Goal: Information Seeking & Learning: Learn about a topic

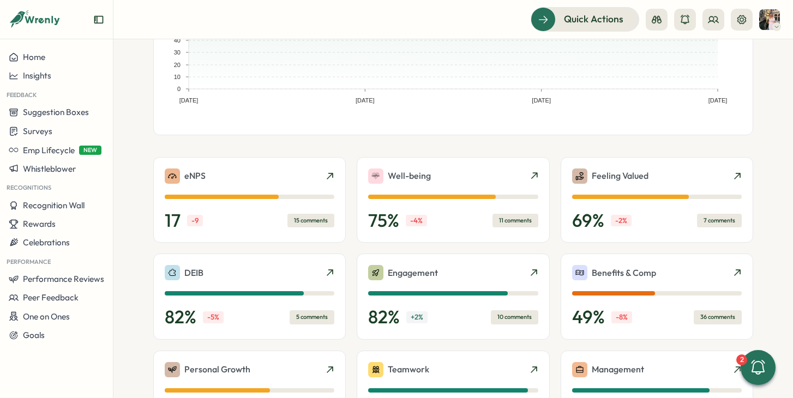
scroll to position [163, 0]
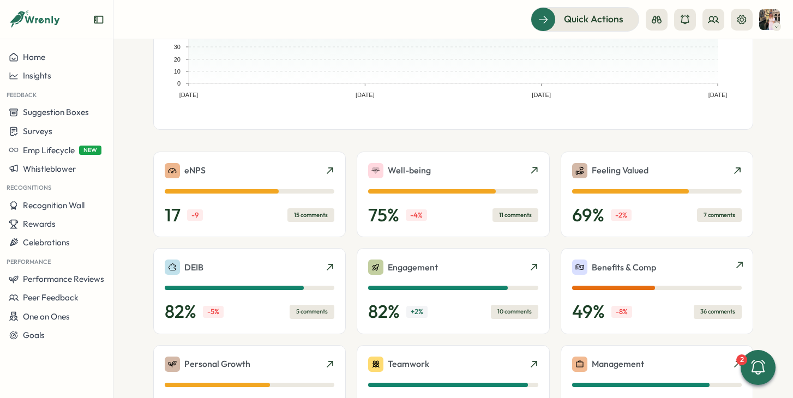
click at [703, 313] on div "36 comments" at bounding box center [717, 312] width 48 height 14
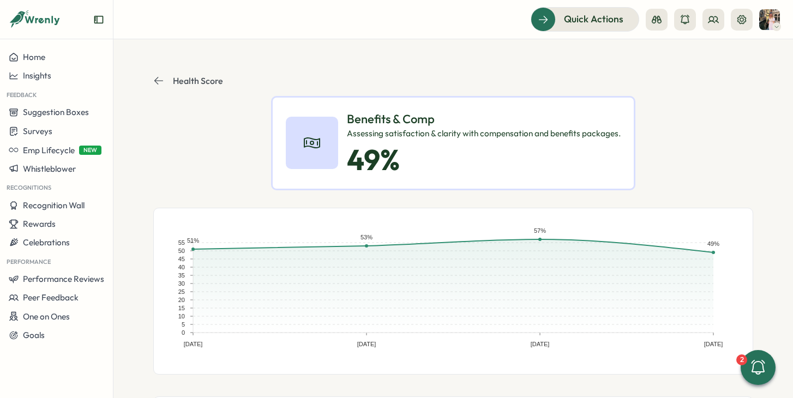
click at [185, 76] on p "Health Score" at bounding box center [198, 81] width 50 height 10
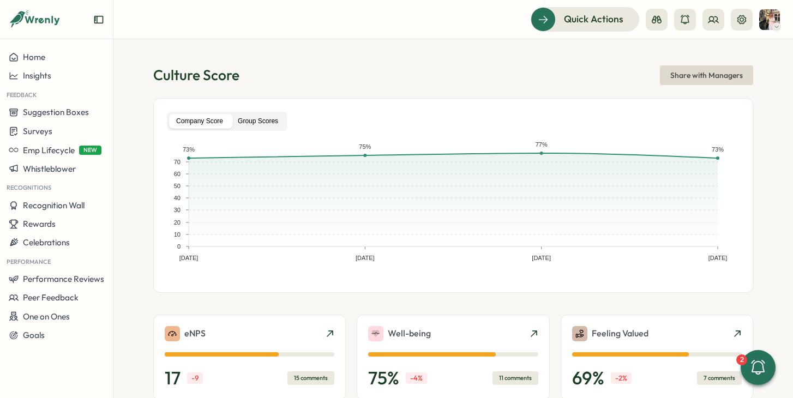
click at [238, 120] on label "Group Scores" at bounding box center [258, 121] width 55 height 15
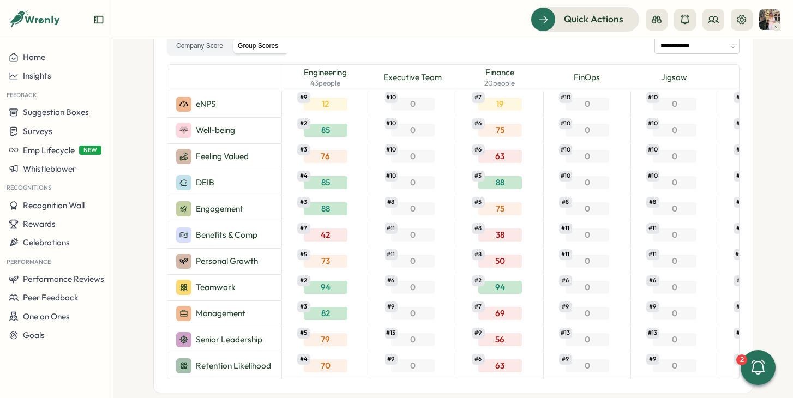
scroll to position [75, 0]
click at [494, 86] on span "20 people" at bounding box center [499, 84] width 31 height 10
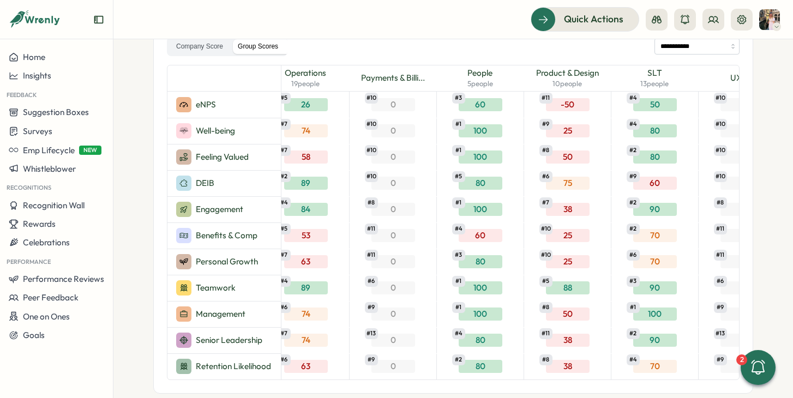
scroll to position [0, 1330]
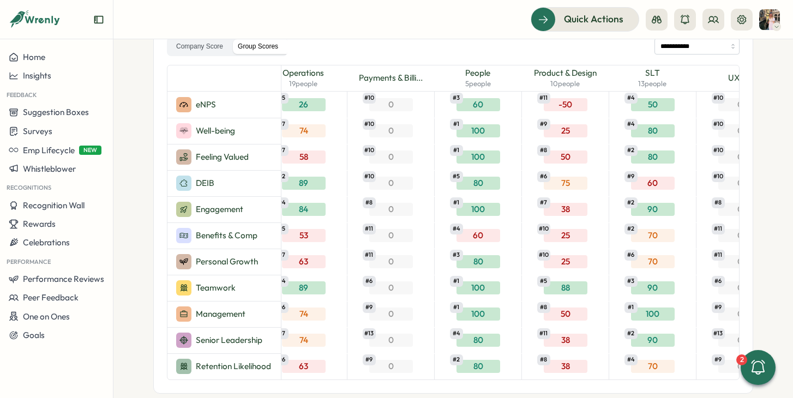
click at [476, 237] on div "60 # 4" at bounding box center [478, 235] width 44 height 13
click at [506, 200] on div "100 # 1" at bounding box center [477, 210] width 87 height 26
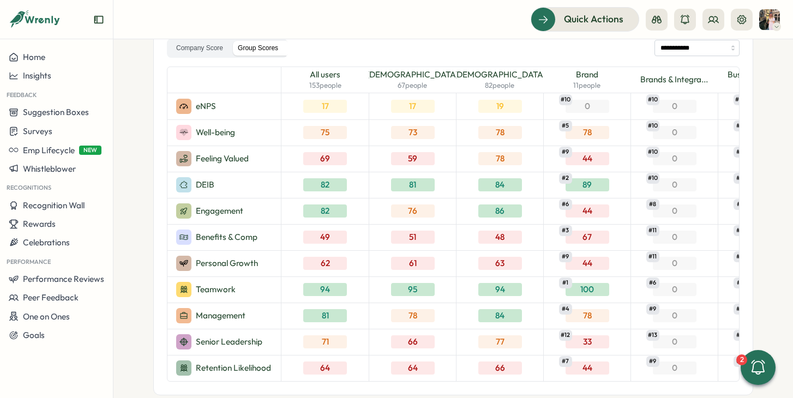
scroll to position [0, 0]
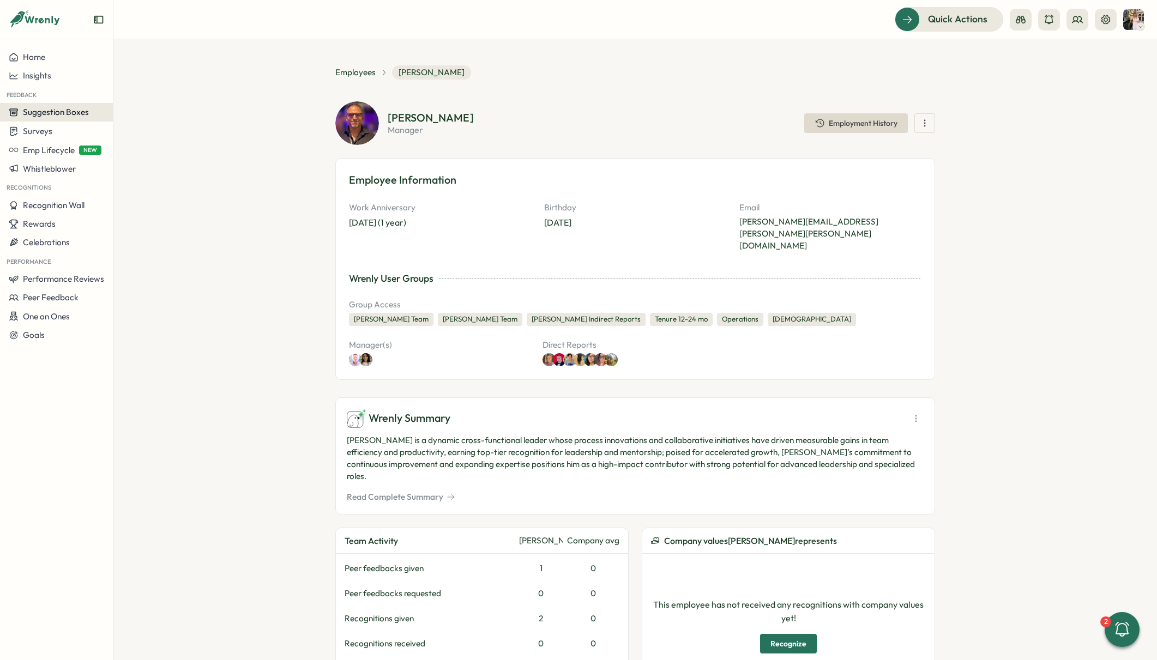
click at [71, 114] on span "Suggestion Boxes" at bounding box center [56, 112] width 66 height 10
click at [63, 76] on div "Insights" at bounding box center [56, 76] width 95 height 10
click at [116, 45] on div "Culture score" at bounding box center [154, 45] width 77 height 12
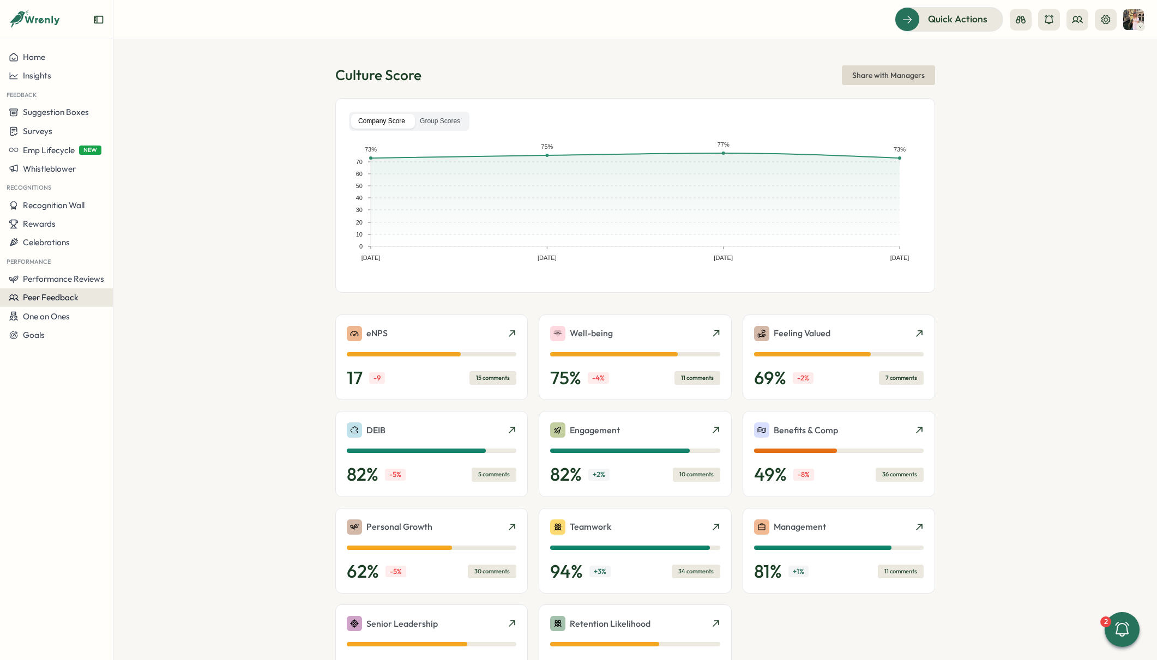
click at [35, 299] on span "Peer Feedback" at bounding box center [51, 297] width 56 height 10
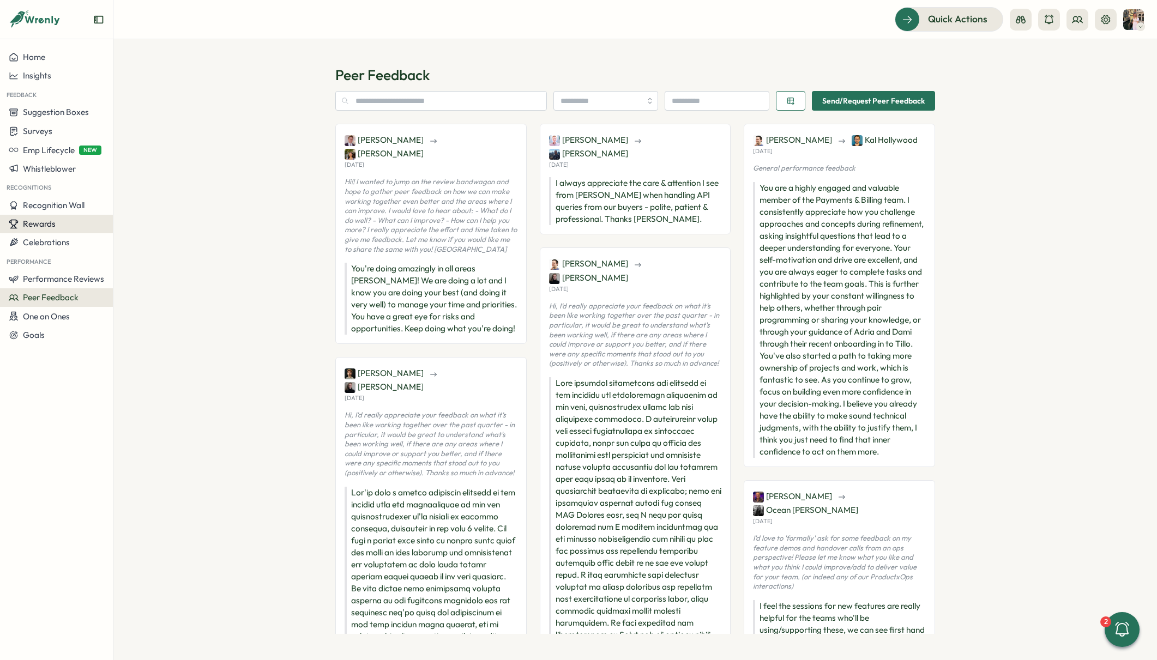
click at [39, 225] on span "Rewards" at bounding box center [39, 224] width 33 height 10
click at [45, 132] on span "Surveys" at bounding box center [37, 131] width 29 height 10
click at [125, 114] on div "Insights" at bounding box center [156, 111] width 81 height 12
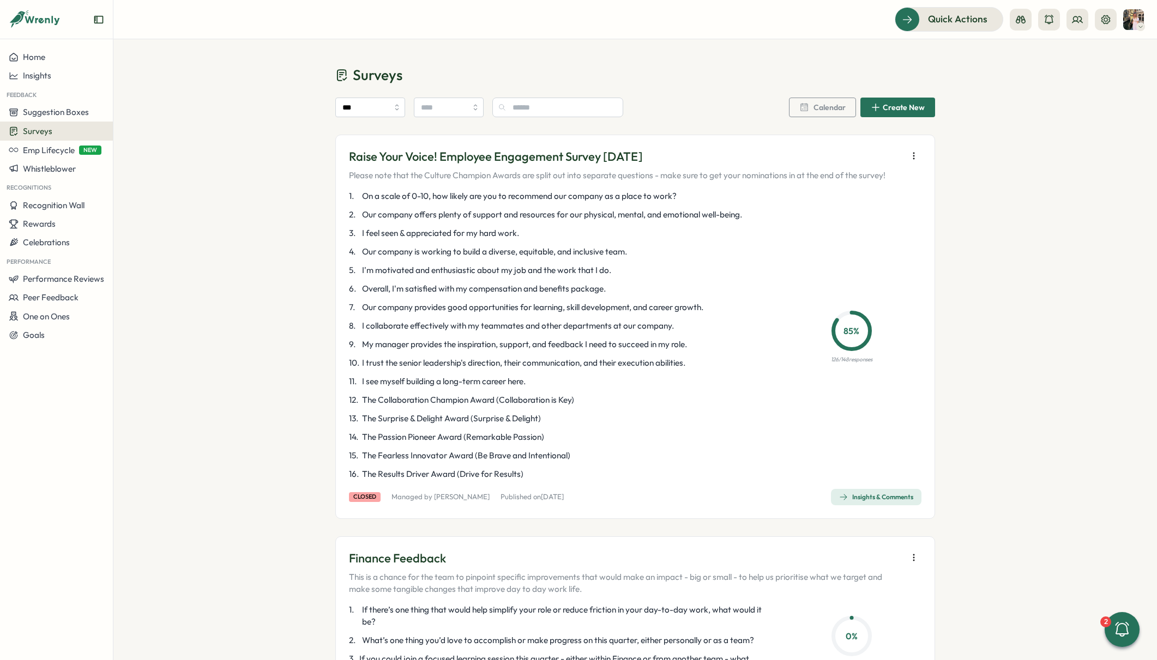
click at [859, 492] on span "Insights & Comments" at bounding box center [876, 497] width 74 height 15
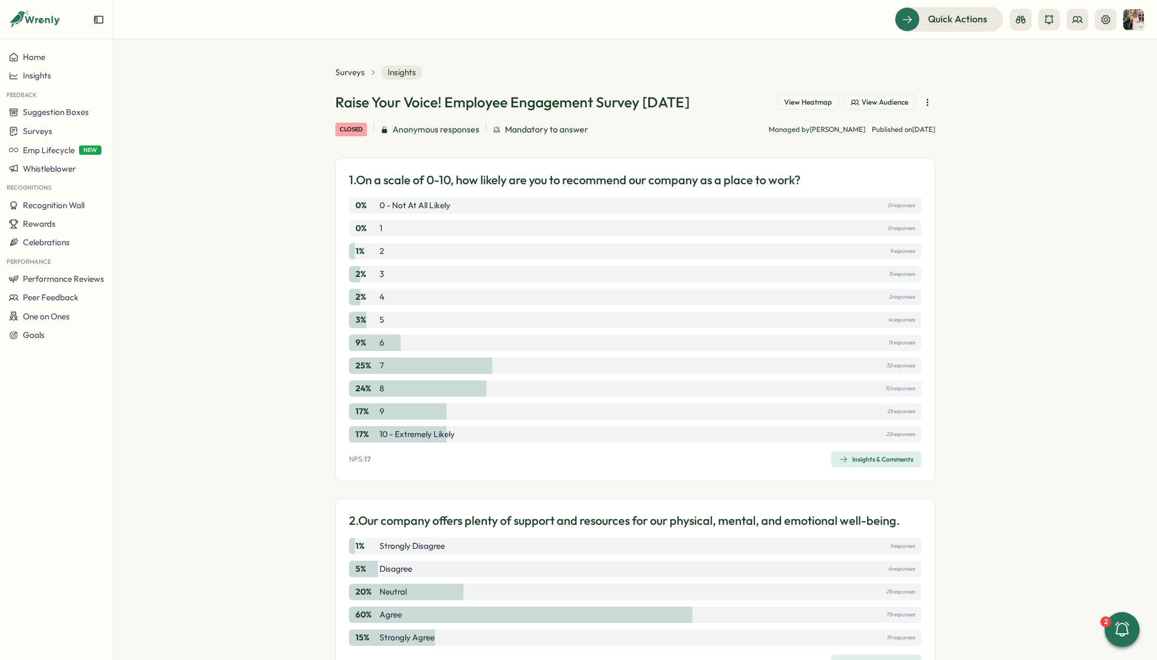
click at [861, 456] on div "Insights & Comments" at bounding box center [876, 459] width 74 height 9
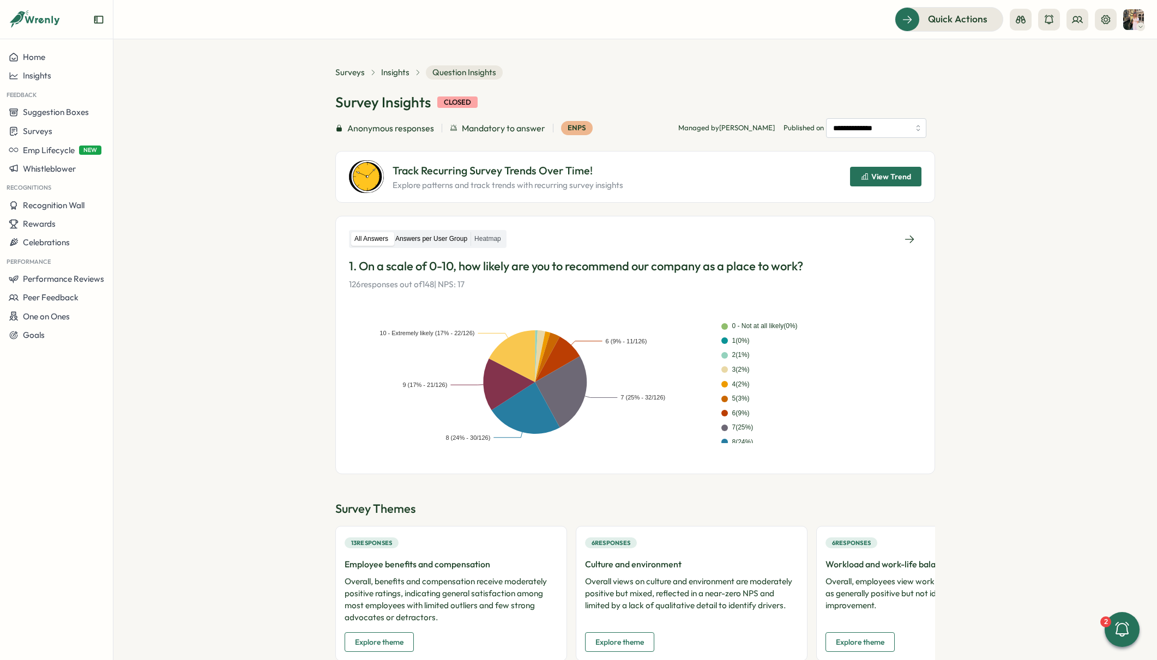
click at [466, 238] on label "Answers per User Group" at bounding box center [431, 239] width 79 height 14
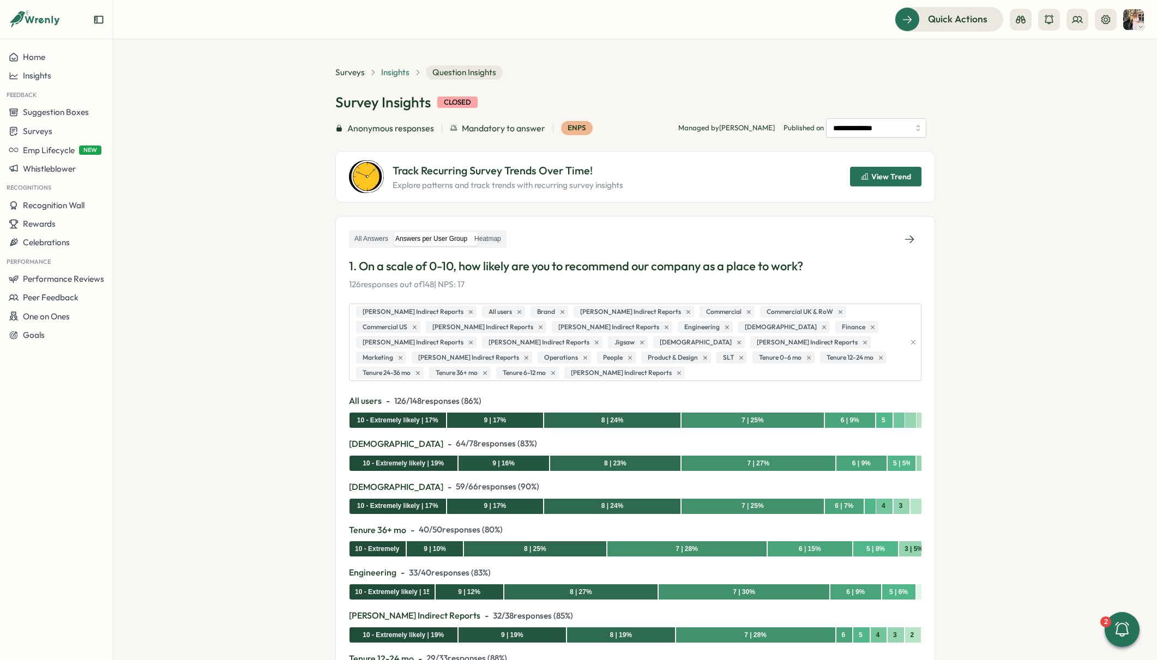
click at [387, 68] on span "Insights" at bounding box center [395, 73] width 28 height 12
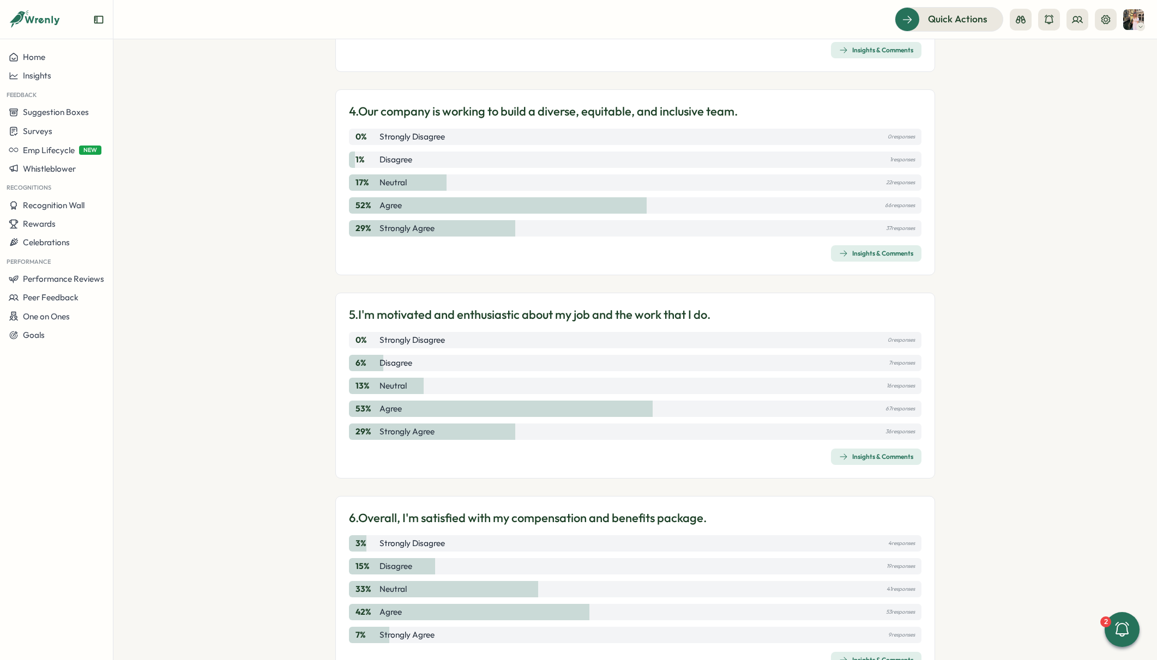
scroll to position [1059, 0]
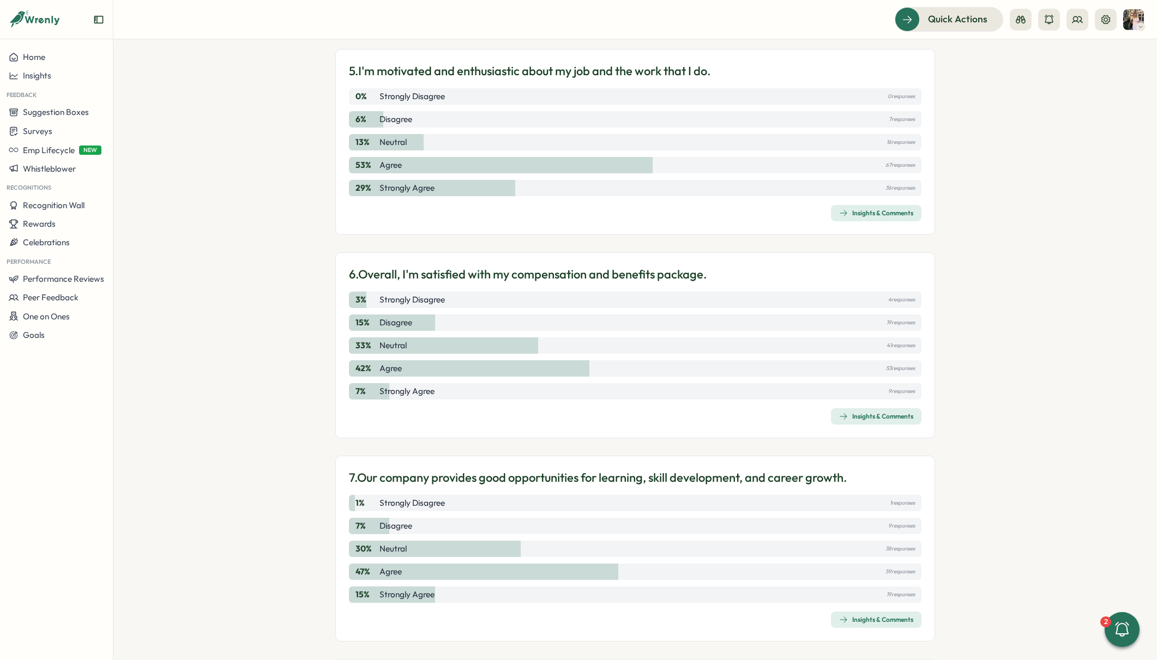
click at [843, 416] on icon "button" at bounding box center [843, 416] width 7 height 6
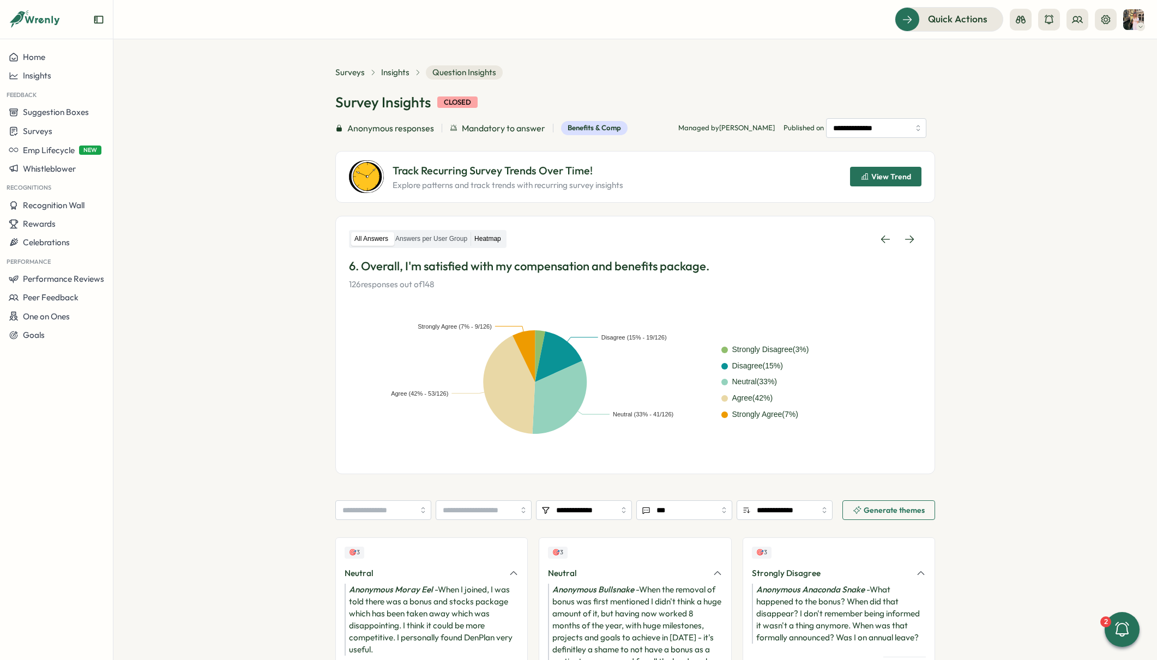
click at [488, 244] on label "Heatmap" at bounding box center [487, 239] width 33 height 14
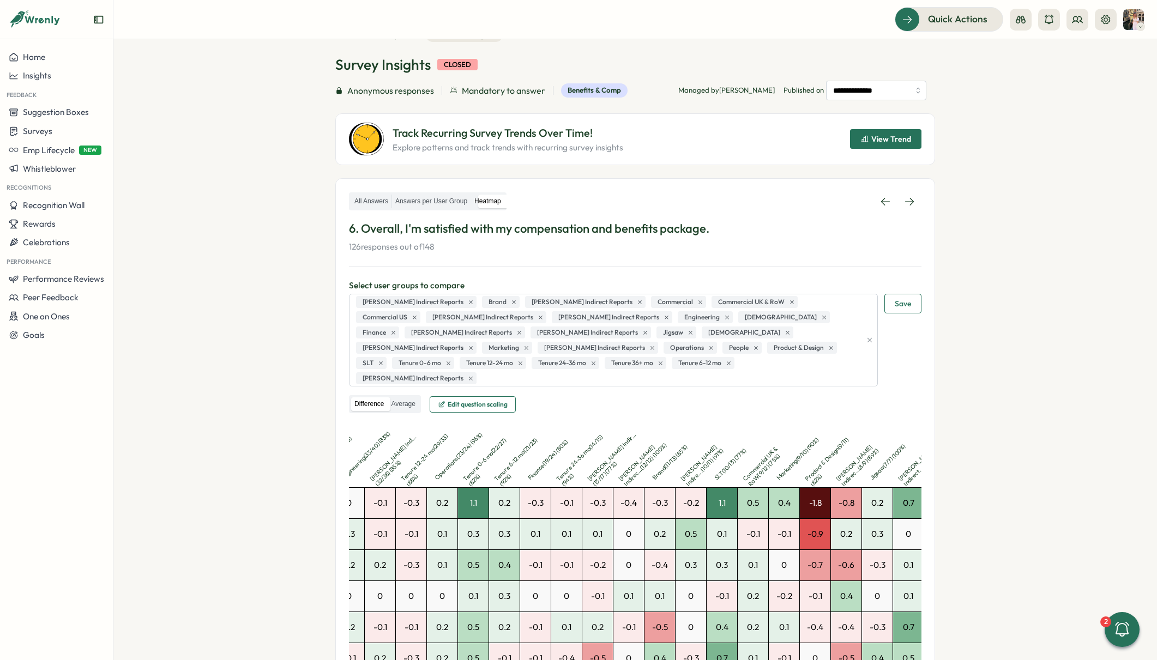
scroll to position [18, 0]
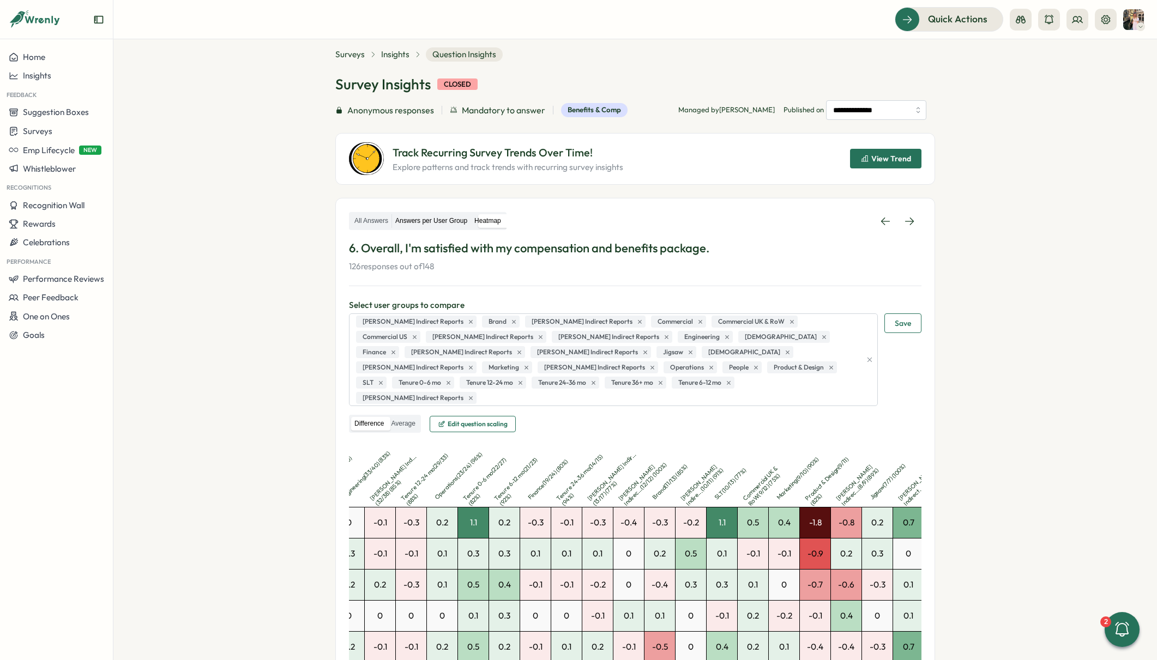
click at [429, 219] on label "Answers per User Group" at bounding box center [431, 221] width 79 height 14
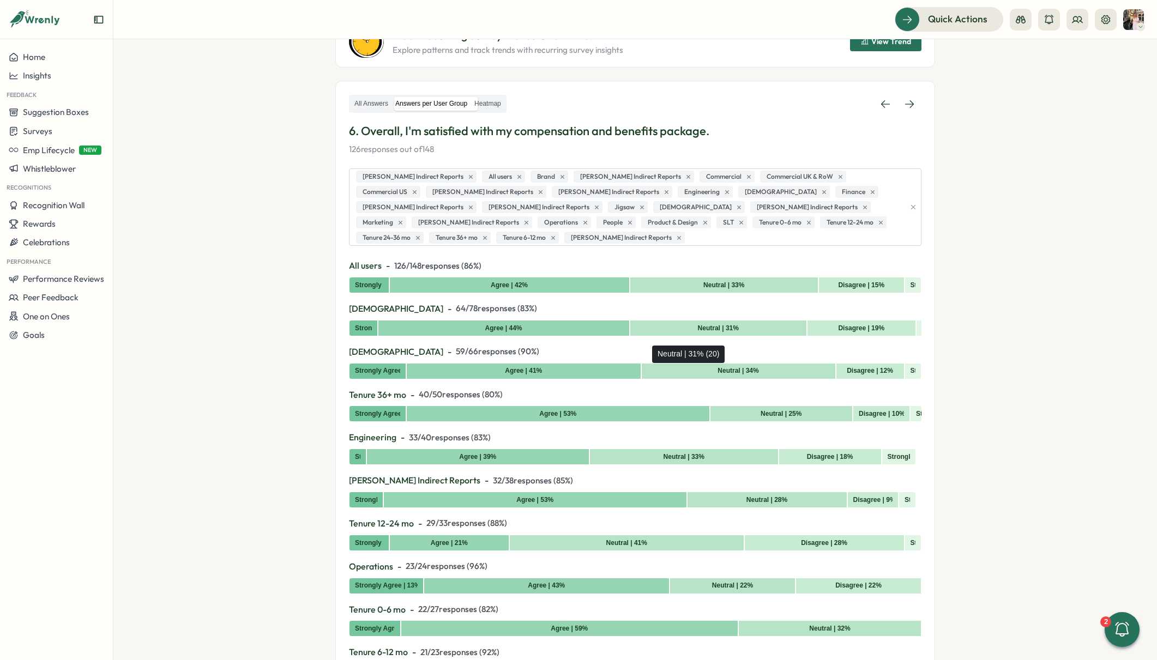
scroll to position [0, 0]
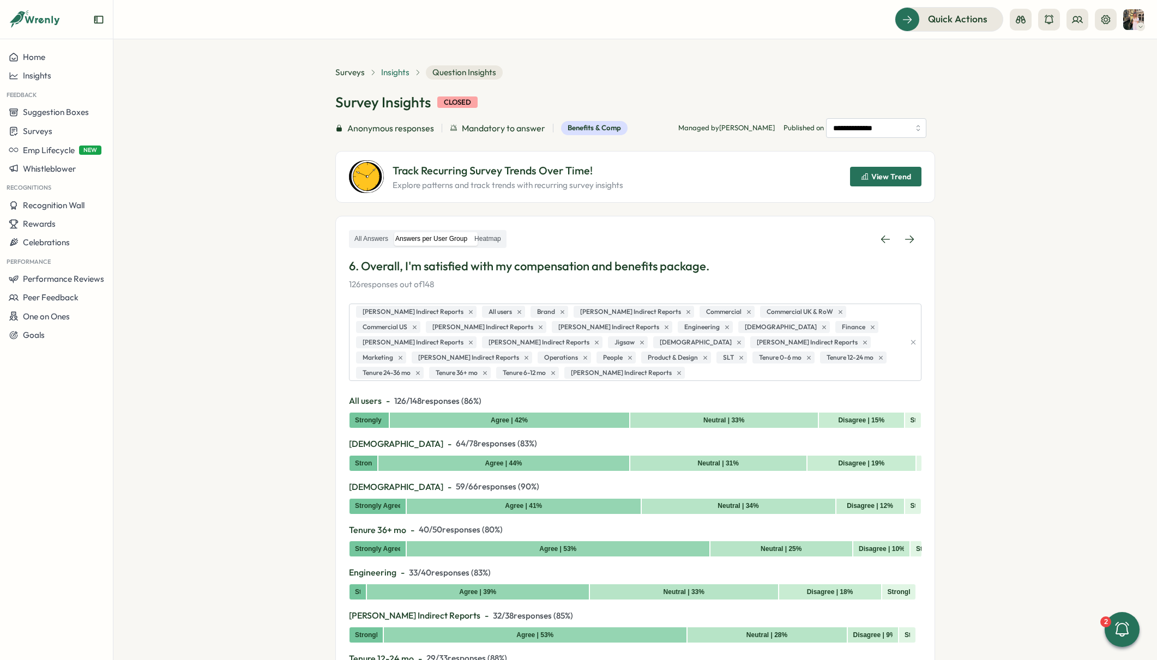
click at [400, 74] on span "Insights" at bounding box center [395, 73] width 28 height 12
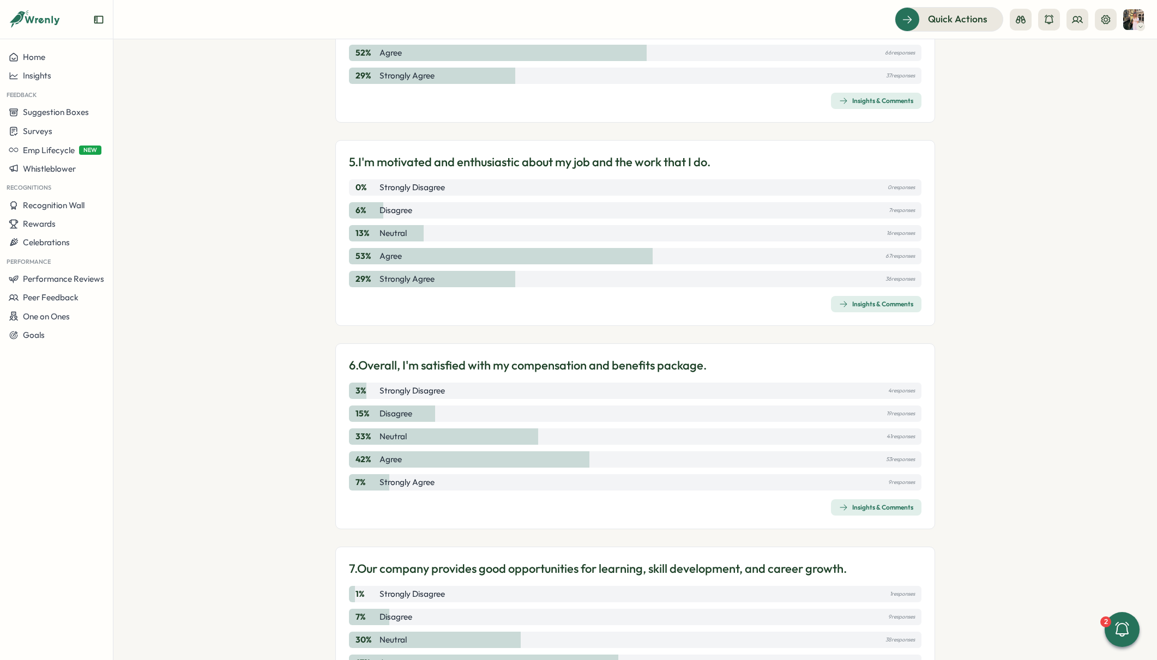
scroll to position [1023, 0]
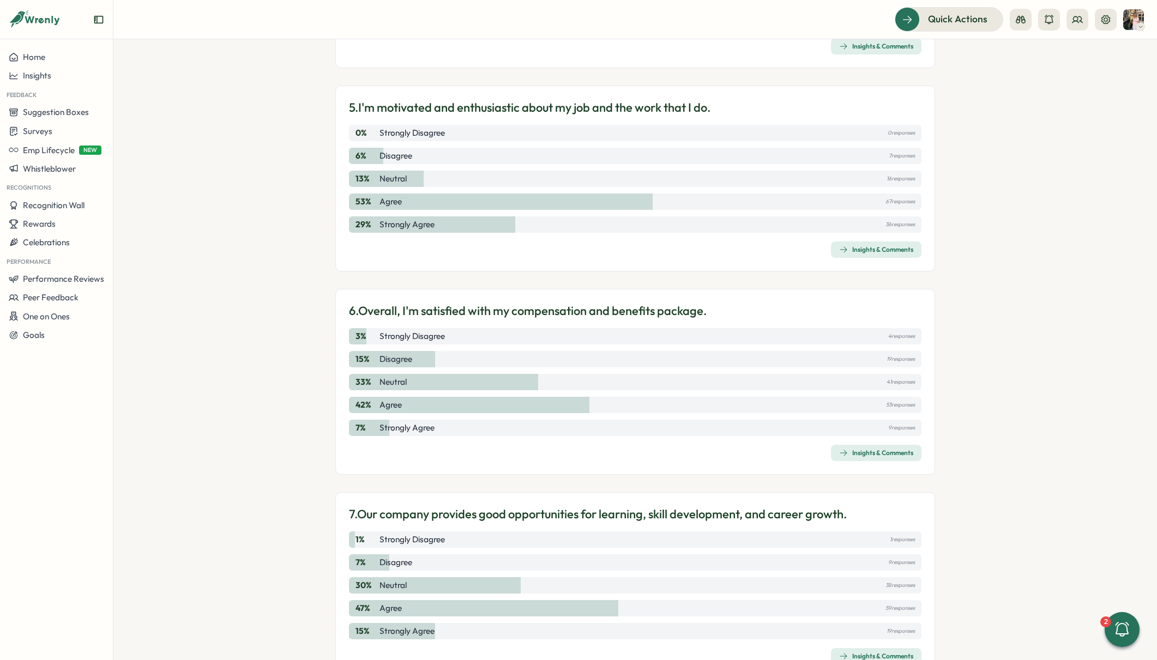
click at [861, 449] on div "Insights & Comments" at bounding box center [876, 453] width 74 height 9
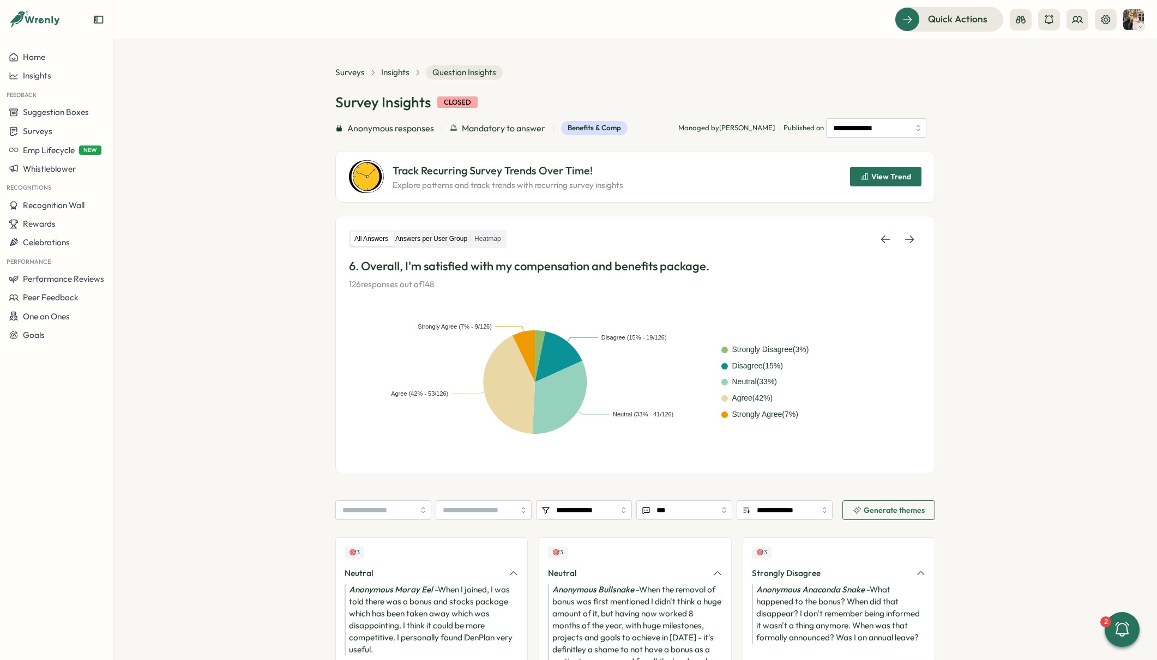
click at [464, 240] on label "Answers per User Group" at bounding box center [431, 239] width 79 height 14
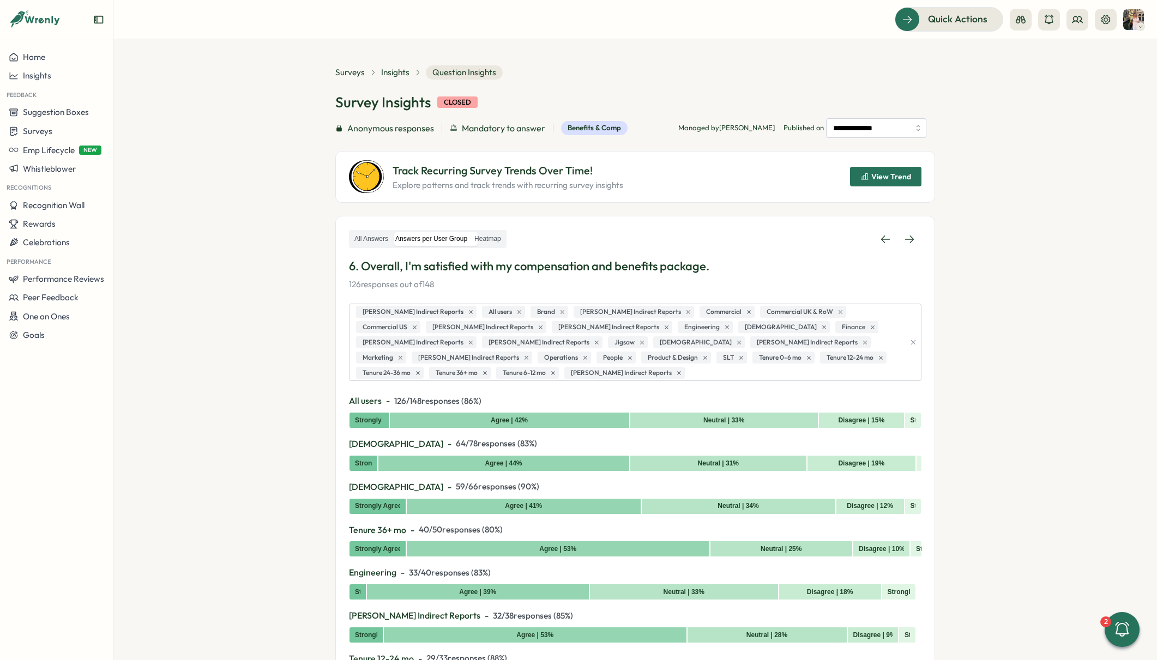
click at [382, 81] on div "**********" at bounding box center [635, 133] width 600 height 137
click at [400, 67] on span "Insights" at bounding box center [395, 73] width 28 height 12
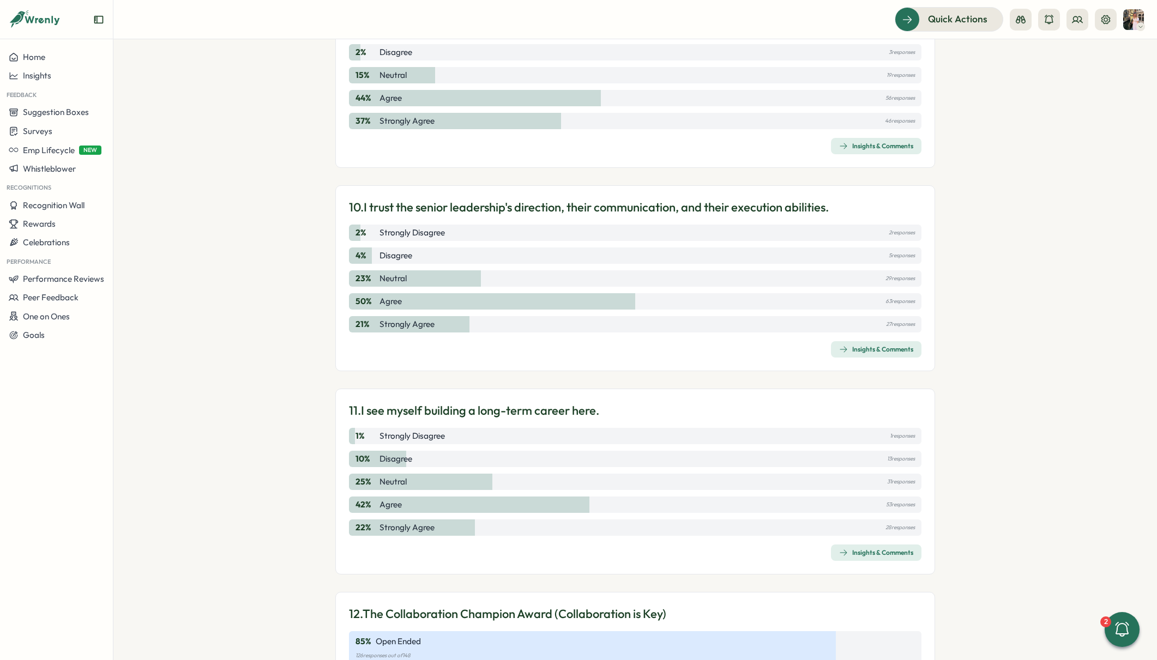
scroll to position [1951, 0]
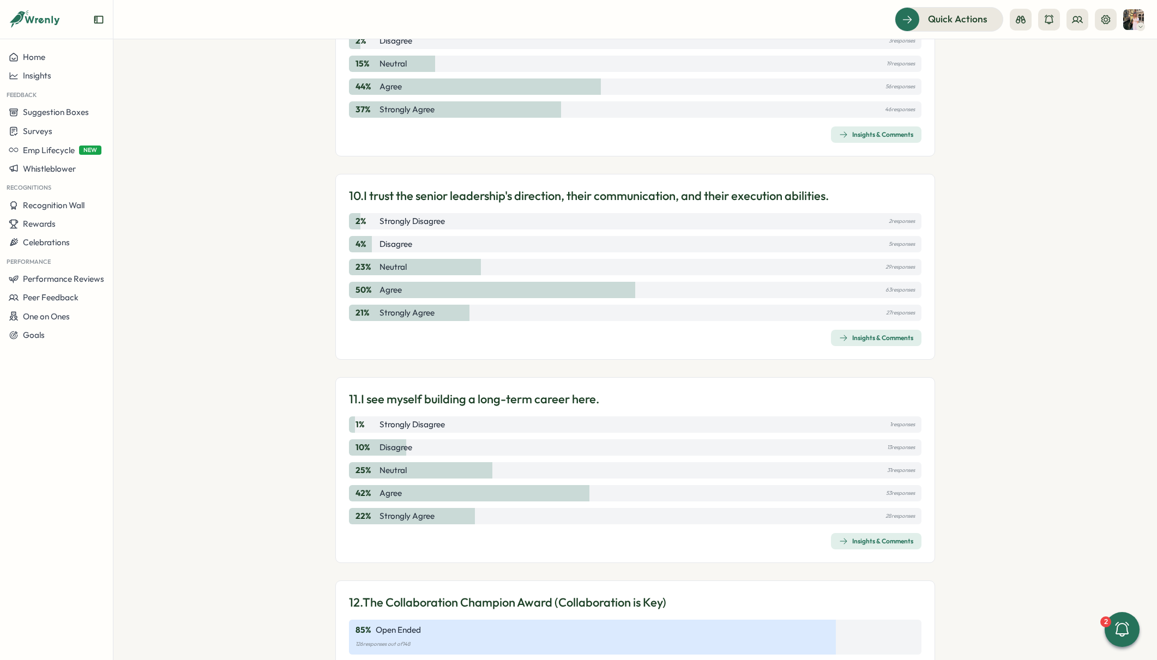
click at [841, 535] on span "Insights & Comments" at bounding box center [876, 541] width 74 height 15
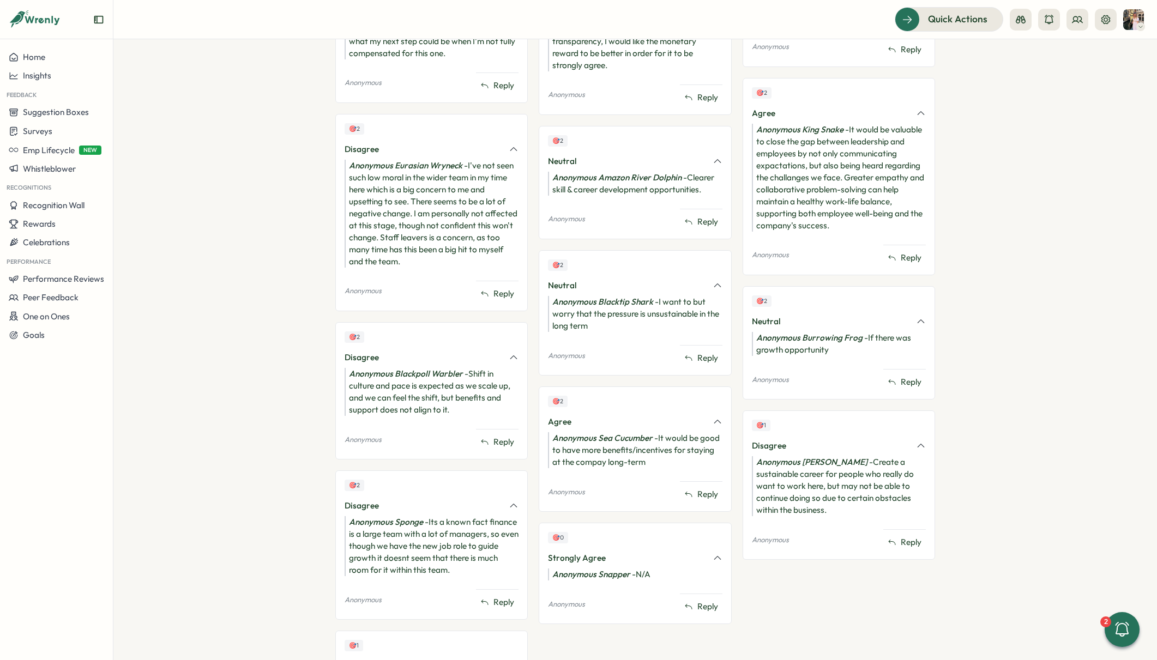
scroll to position [583, 0]
